Goal: Transaction & Acquisition: Purchase product/service

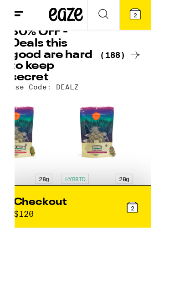
scroll to position [0, 14071]
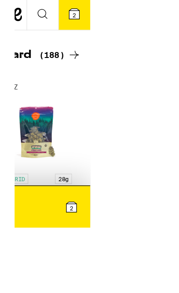
click at [108, 62] on span "2" at bounding box center [107, 64] width 3 height 5
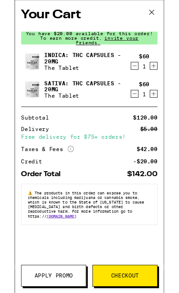
scroll to position [150, 0]
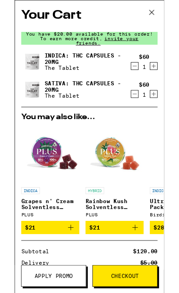
click at [146, 75] on button "Decrement" at bounding box center [141, 77] width 9 height 9
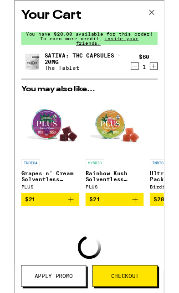
click at [144, 78] on icon "Decrement" at bounding box center [141, 78] width 5 height 0
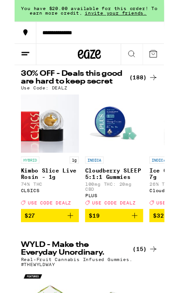
scroll to position [25, 0]
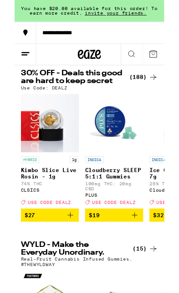
click at [144, 256] on icon "Add to bag" at bounding box center [141, 252] width 11 height 11
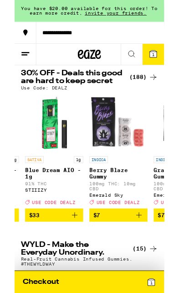
scroll to position [0, 223]
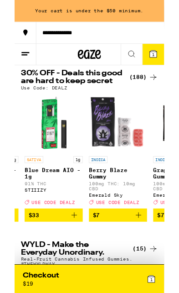
click at [148, 257] on icon "Add to bag" at bounding box center [145, 252] width 11 height 11
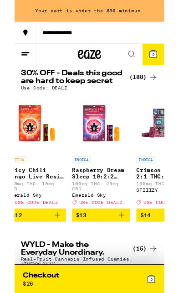
scroll to position [0, 1227]
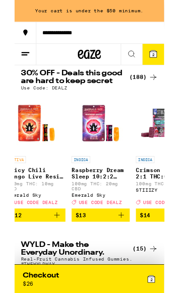
click at [128, 255] on icon "Add to bag" at bounding box center [125, 252] width 11 height 11
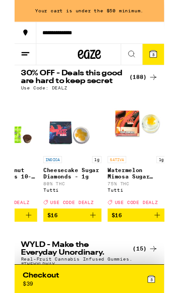
scroll to position [0, 1716]
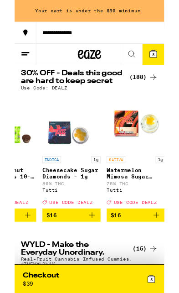
click at [93, 255] on icon "Add to bag" at bounding box center [91, 252] width 11 height 11
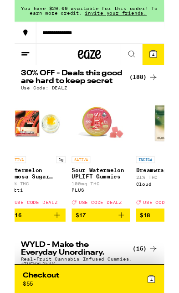
scroll to position [0, 1833]
click at [127, 253] on icon "Add to bag" at bounding box center [125, 252] width 11 height 11
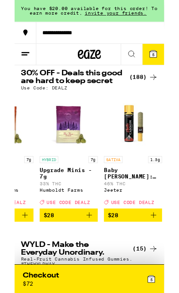
scroll to position [0, 0]
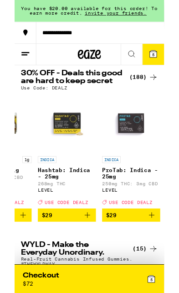
click at [85, 255] on icon "Add to bag" at bounding box center [85, 252] width 11 height 11
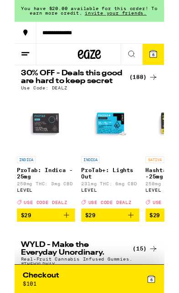
click at [136, 255] on icon "Add to bag" at bounding box center [136, 252] width 11 height 11
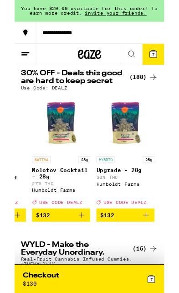
scroll to position [42, 0]
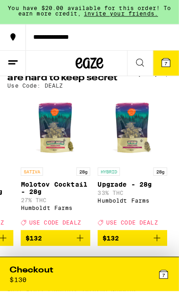
click at [64, 281] on div "Checkout $ 130" at bounding box center [49, 271] width 78 height 19
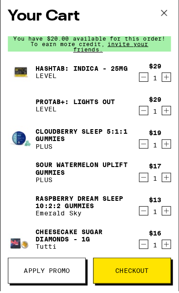
click at [55, 270] on span "Apply Promo" at bounding box center [46, 268] width 45 height 6
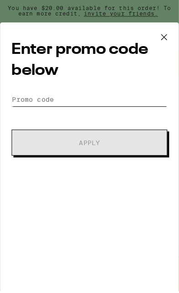
click at [78, 103] on input "Promo Code" at bounding box center [87, 100] width 153 height 14
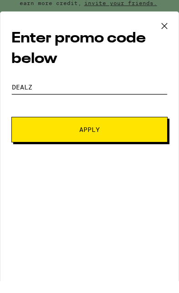
type input "Dealz"
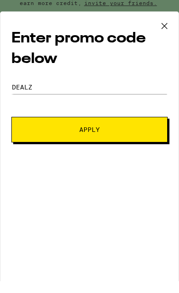
click at [118, 139] on span "Apply" at bounding box center [90, 142] width 94 height 6
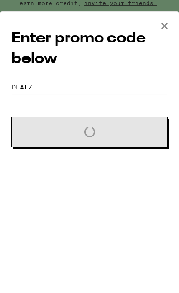
scroll to position [54, 0]
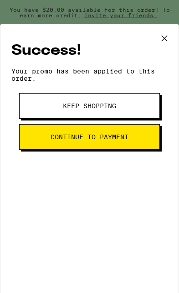
click at [167, 36] on icon at bounding box center [164, 38] width 5 height 5
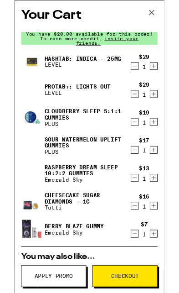
scroll to position [1156, 0]
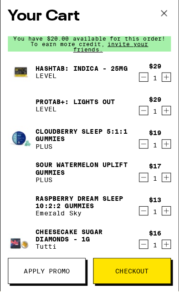
click at [52, 267] on span "Apply Promo" at bounding box center [46, 268] width 45 height 6
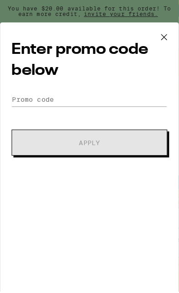
click at [168, 36] on icon at bounding box center [162, 38] width 14 height 14
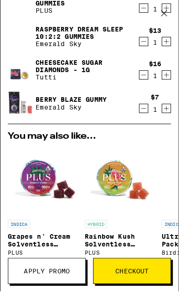
scroll to position [167, 0]
